Goal: Information Seeking & Learning: Learn about a topic

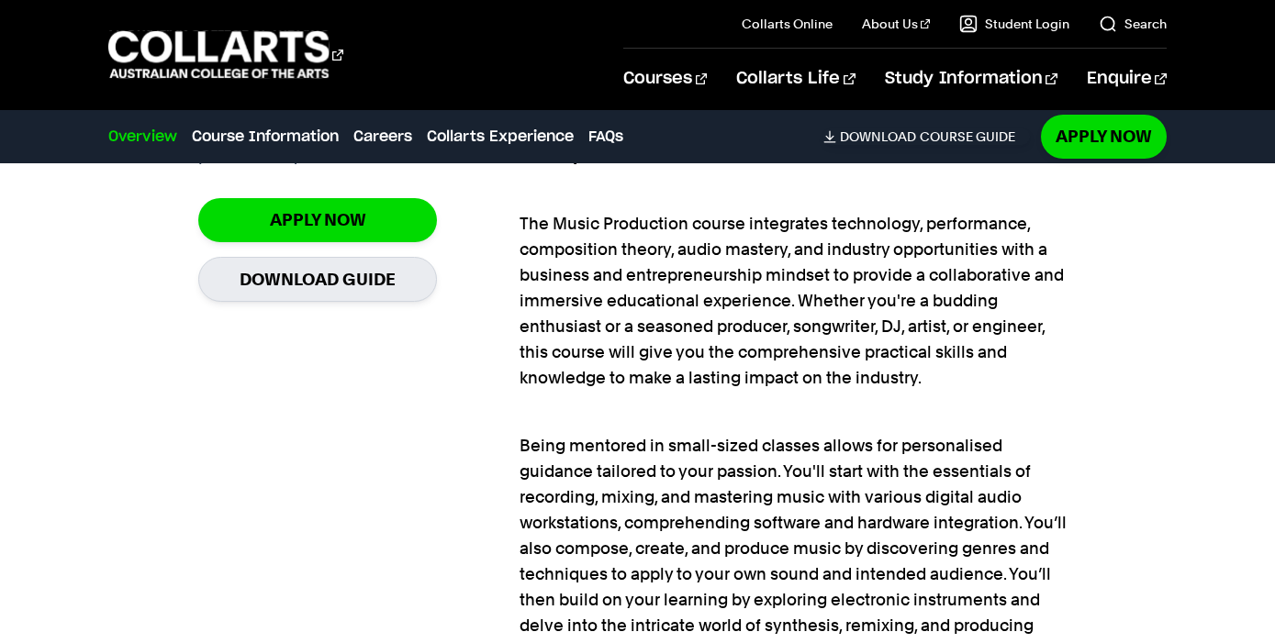
scroll to position [1388, 0]
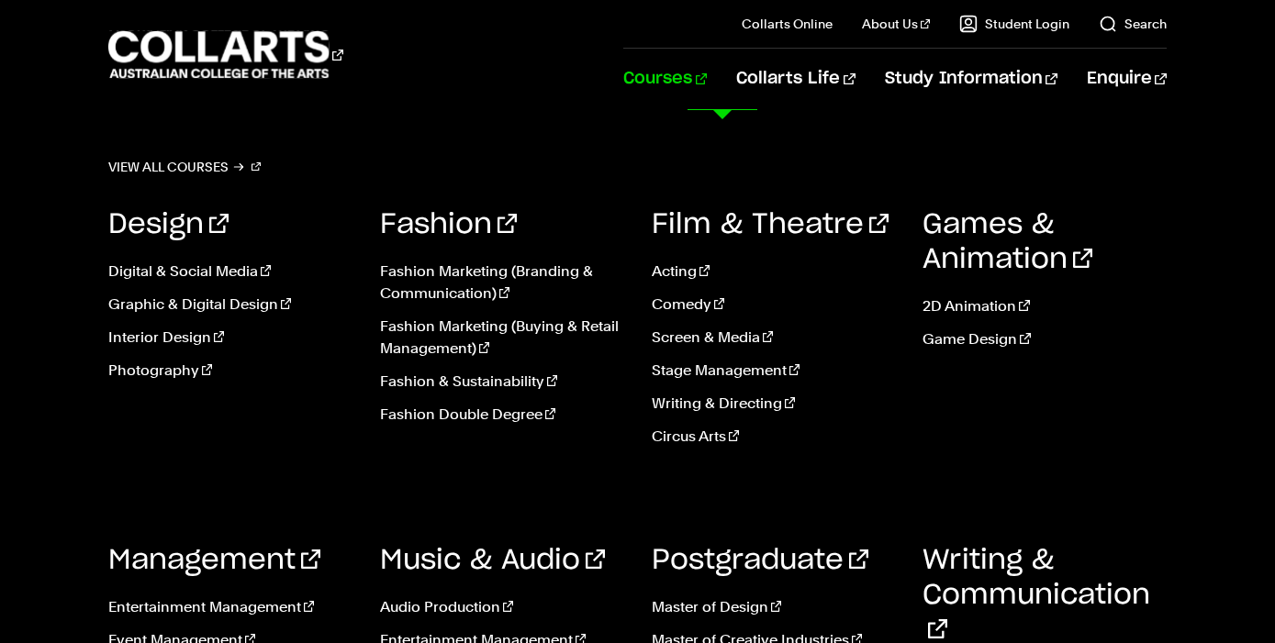
click at [707, 84] on link "Courses" at bounding box center [665, 79] width 84 height 61
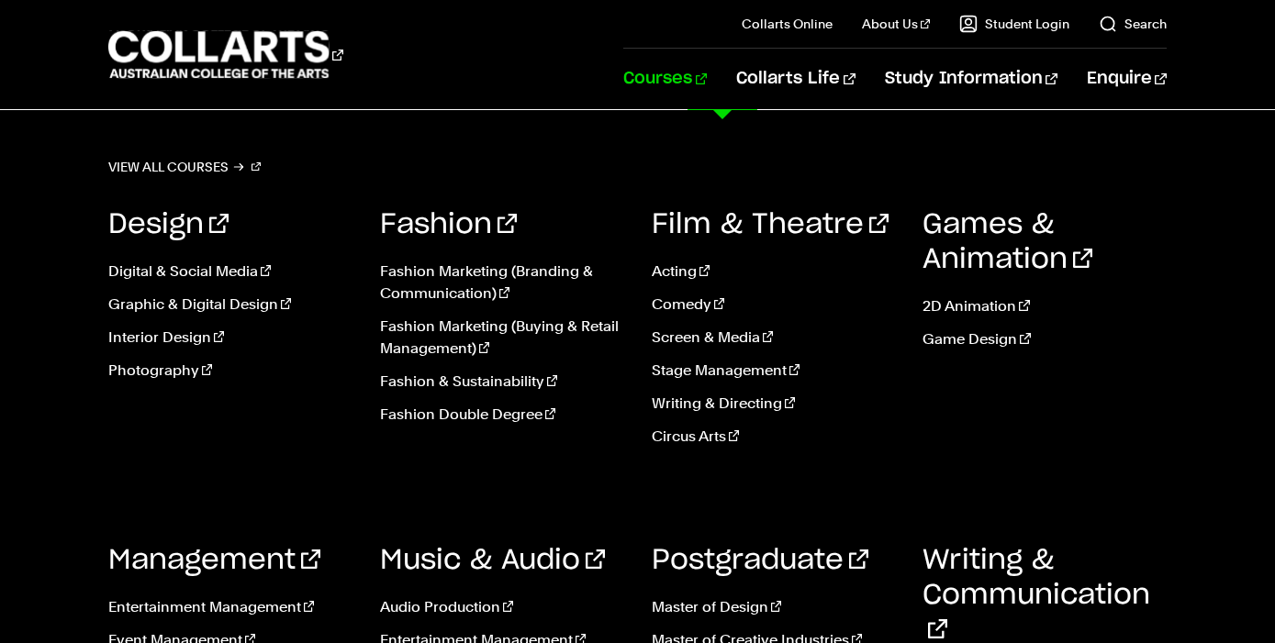
scroll to position [393, 0]
click at [456, 565] on link "Music & Audio" at bounding box center [492, 561] width 225 height 28
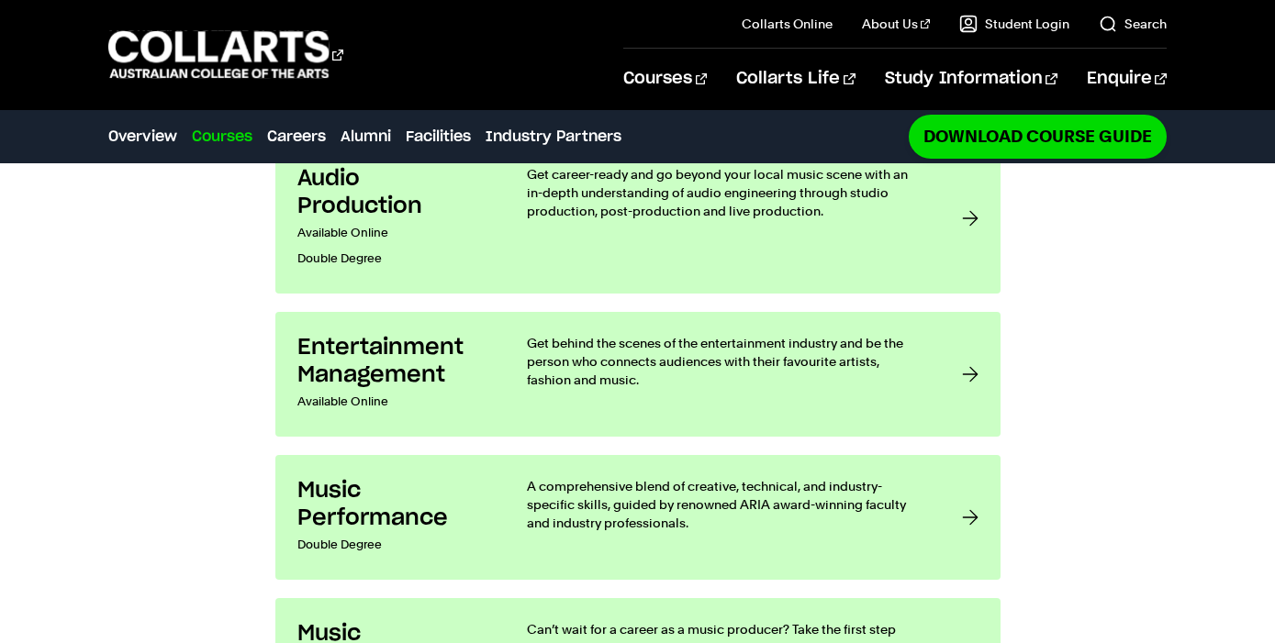
scroll to position [1488, 0]
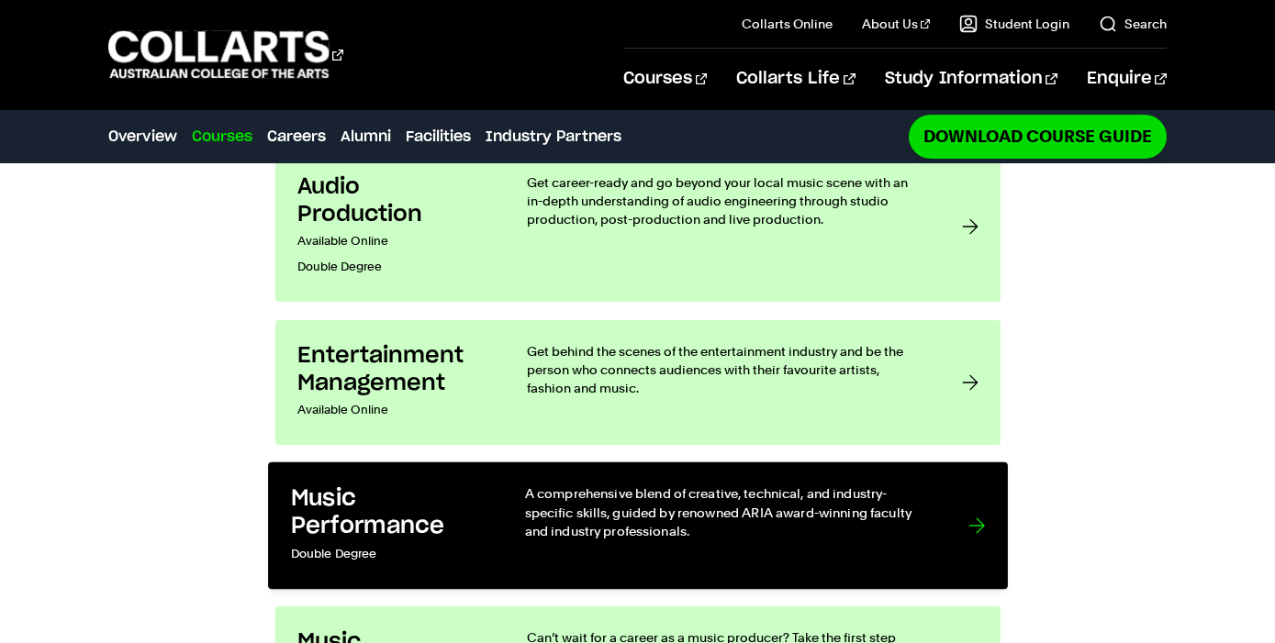
click at [380, 485] on h3 "Music Performance" at bounding box center [388, 513] width 196 height 56
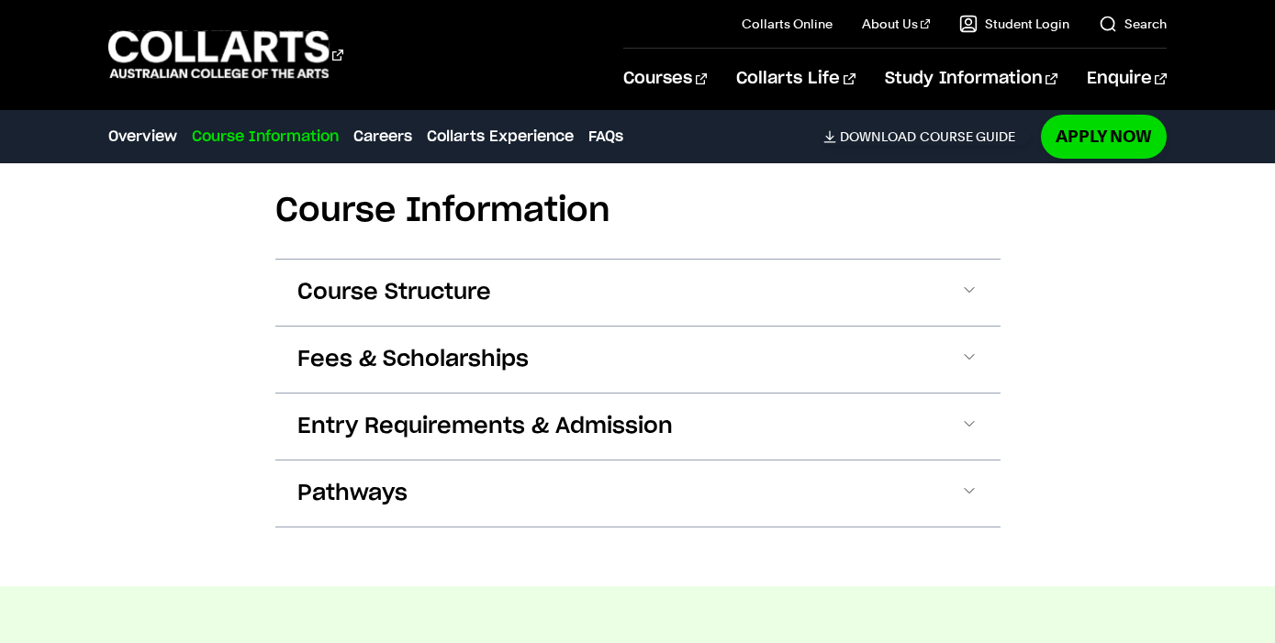
scroll to position [1801, 0]
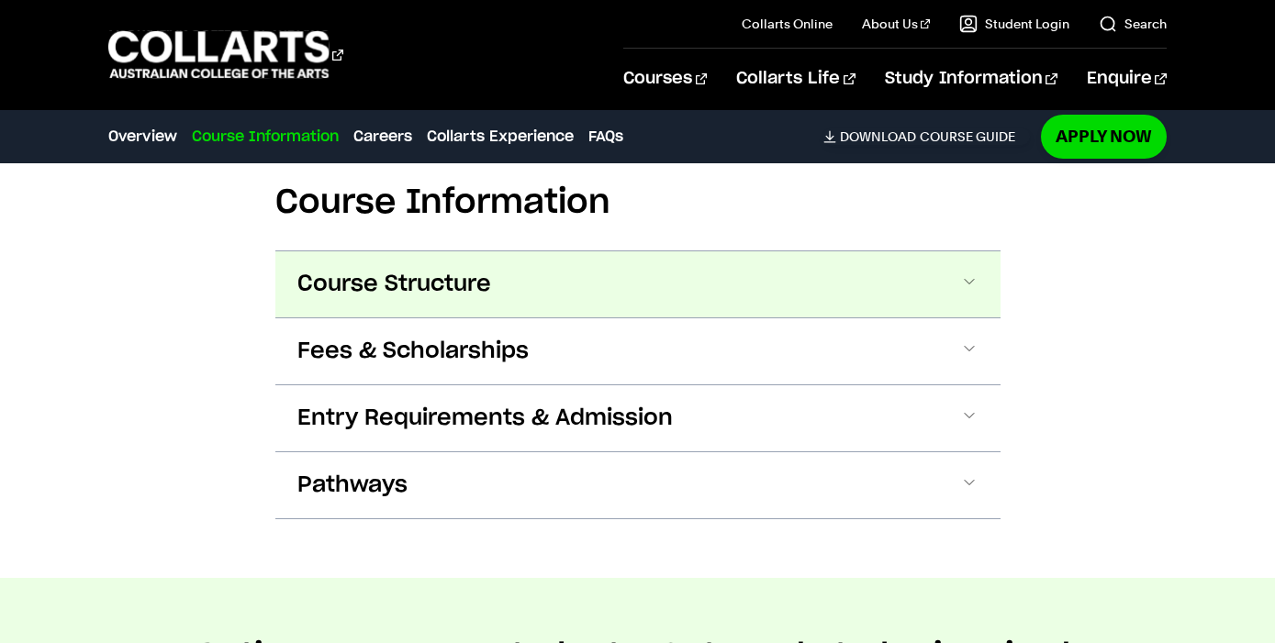
click at [370, 282] on span "Course Structure" at bounding box center [394, 284] width 194 height 29
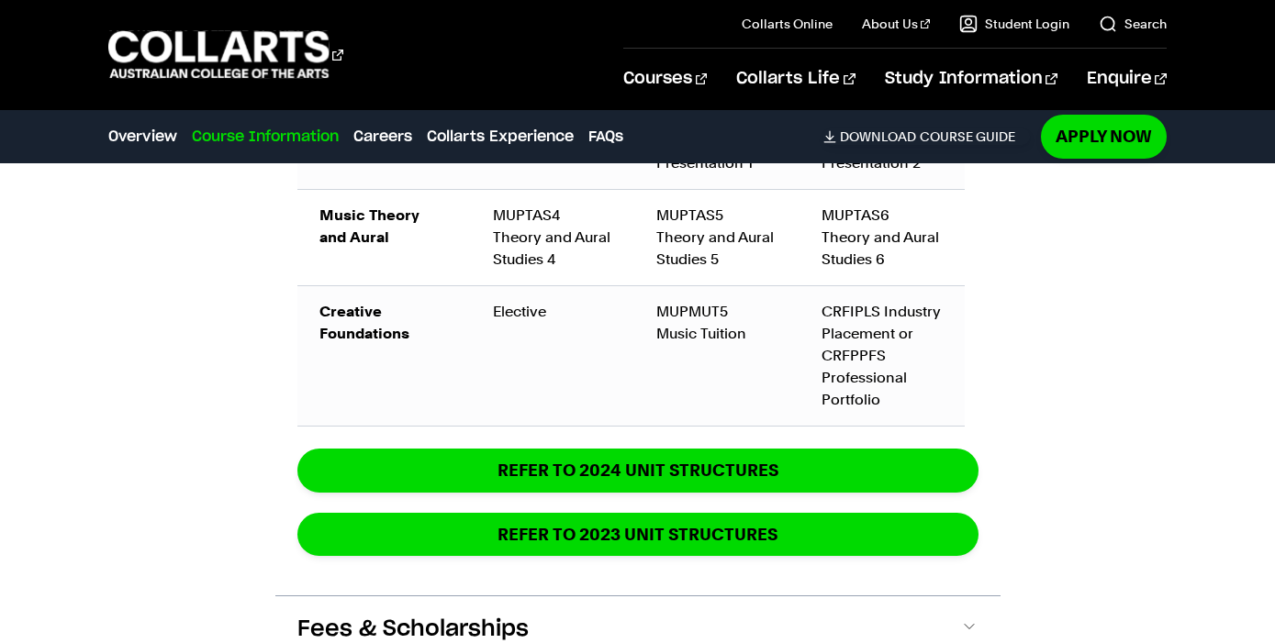
scroll to position [2961, 0]
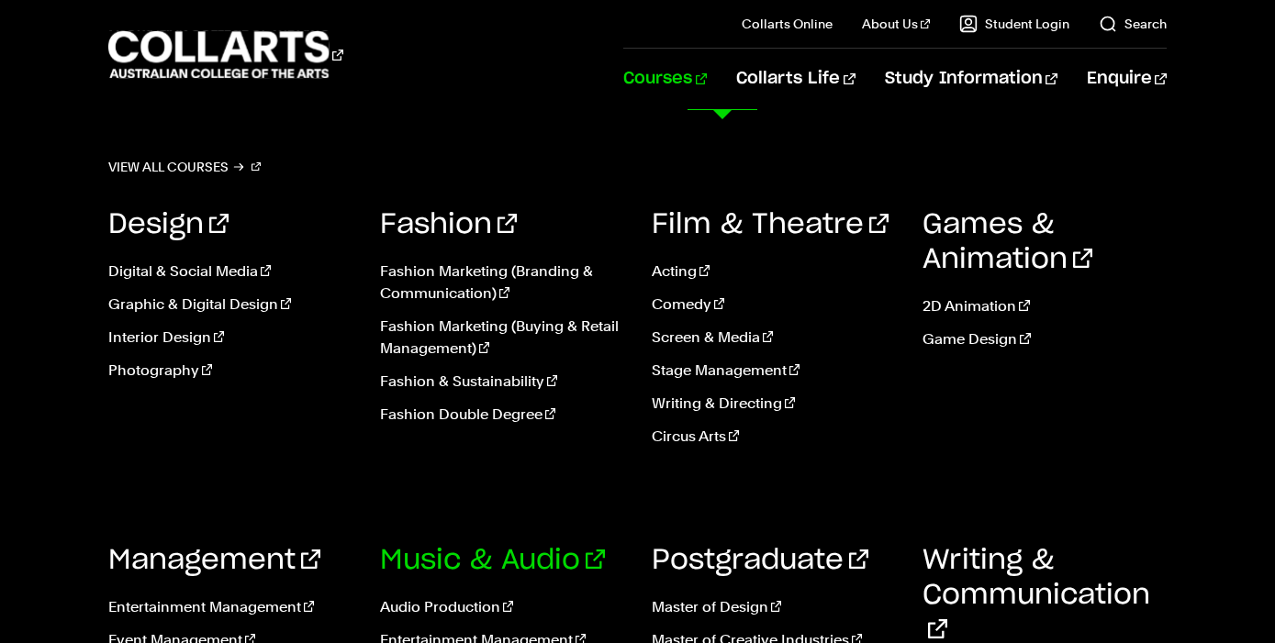
click at [508, 554] on link "Music & Audio" at bounding box center [492, 561] width 225 height 28
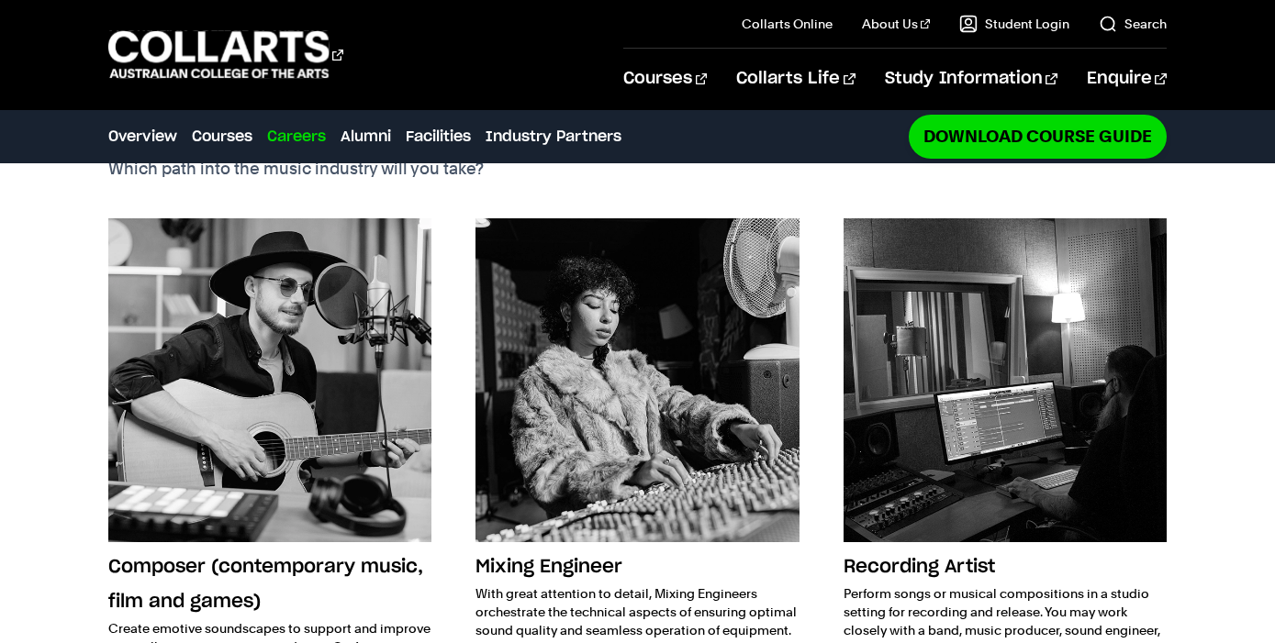
scroll to position [2234, 0]
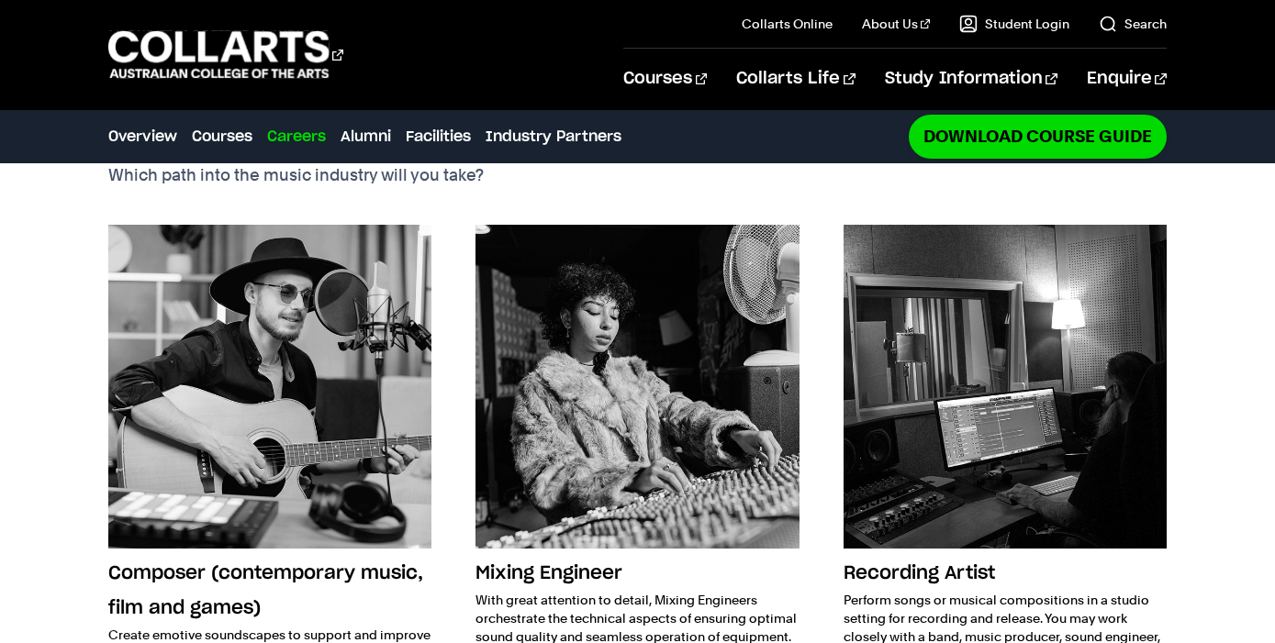
click at [967, 321] on img at bounding box center [1004, 386] width 323 height 323
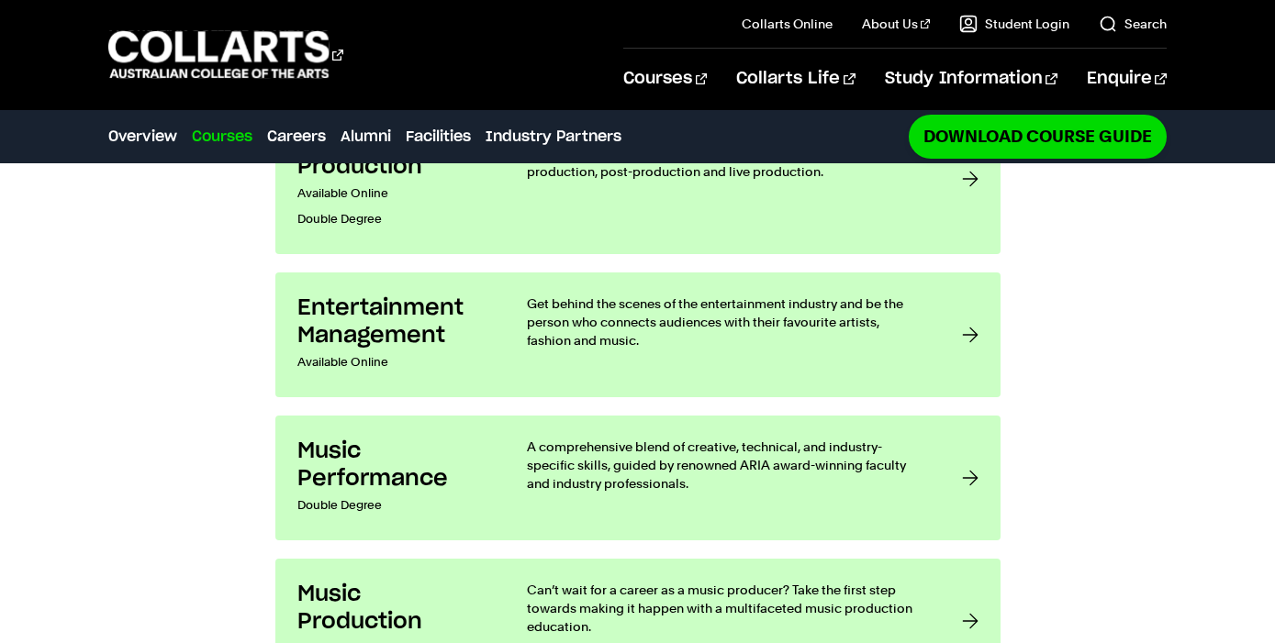
scroll to position [1533, 0]
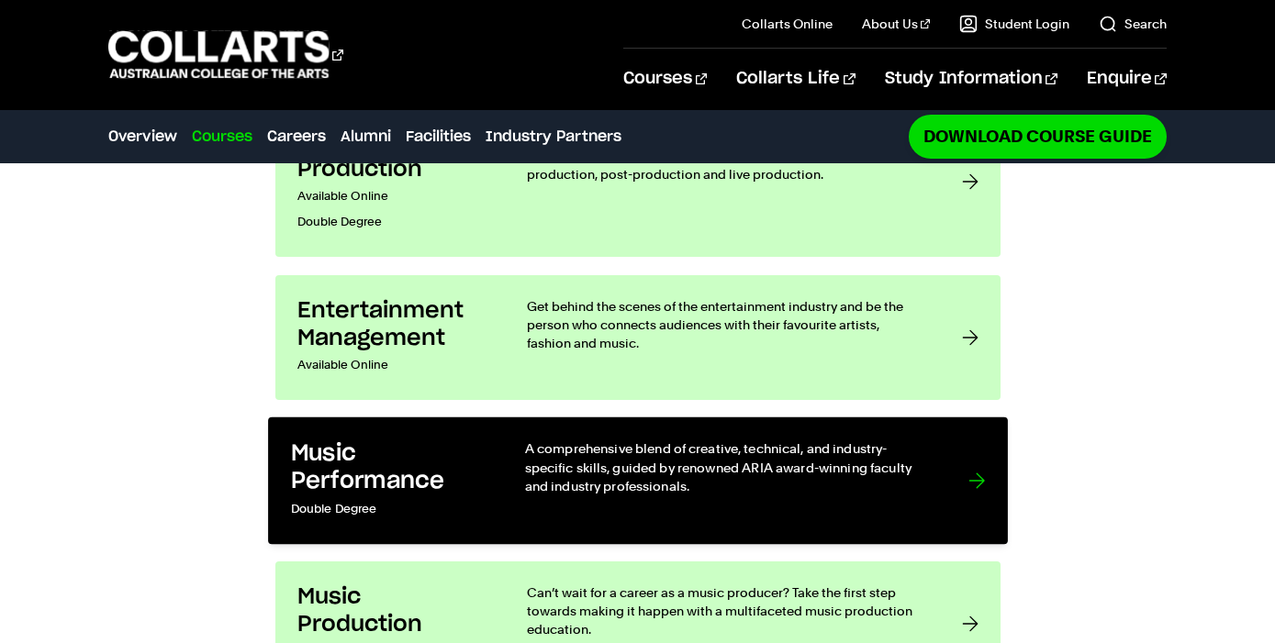
click at [375, 440] on h3 "Music Performance" at bounding box center [388, 468] width 196 height 56
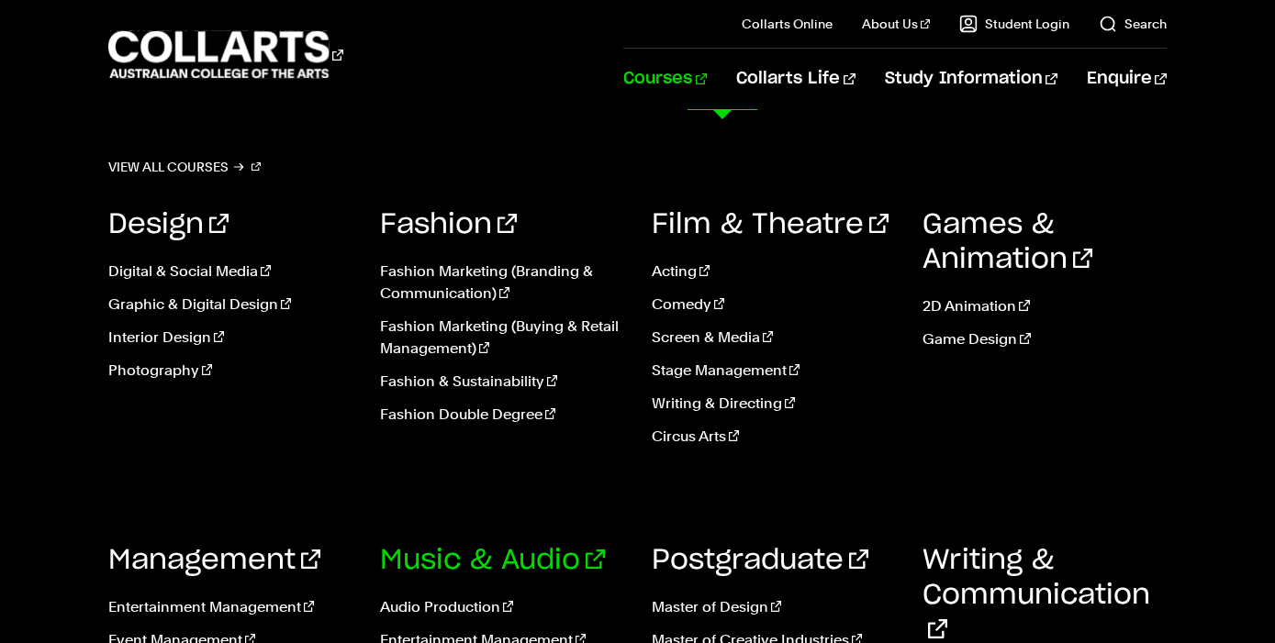
click at [493, 557] on link "Music & Audio" at bounding box center [492, 561] width 225 height 28
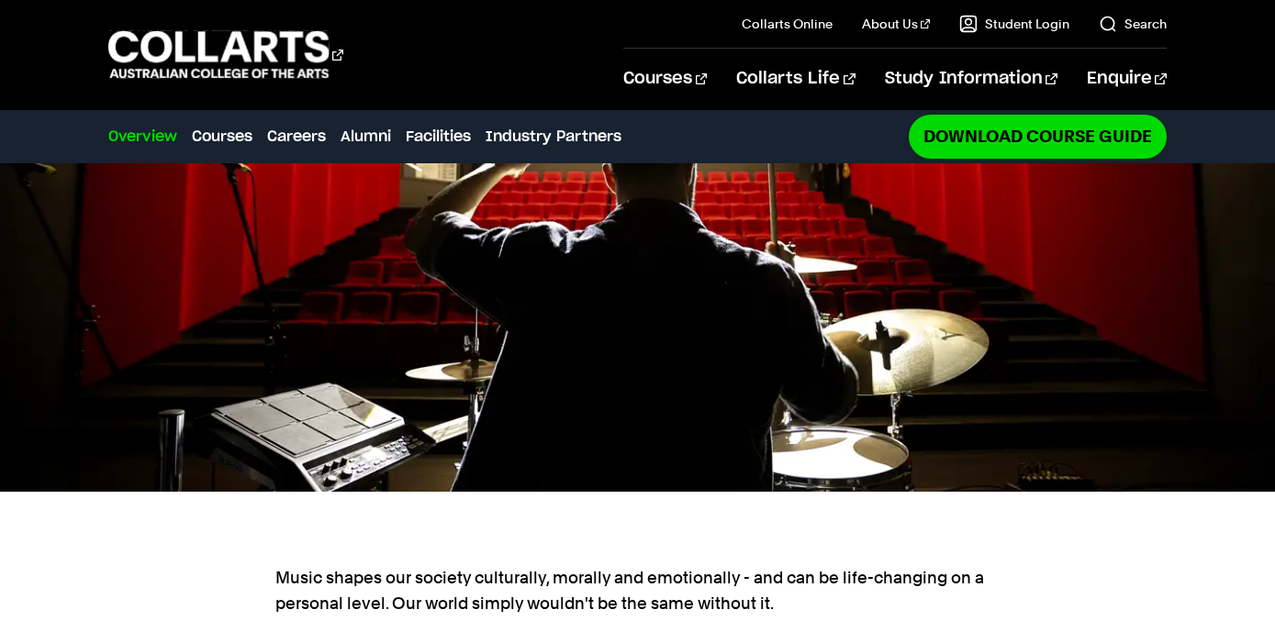
scroll to position [477, 0]
